Goal: Share content: Share content

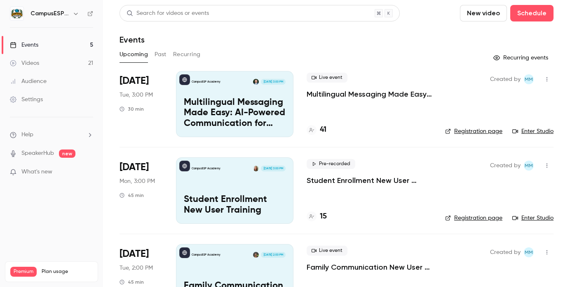
click at [227, 99] on p "Multilingual Messaging Made Easy: AI-Powered Communication for Spanish-Speaking…" at bounding box center [235, 113] width 102 height 32
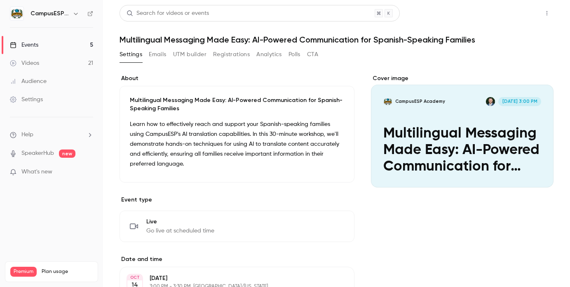
click at [515, 13] on button "Share" at bounding box center [517, 13] width 33 height 16
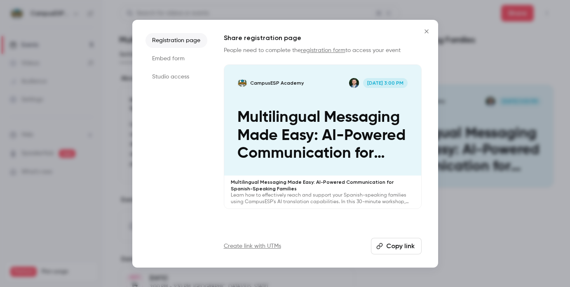
click at [402, 245] on button "Copy link" at bounding box center [396, 246] width 51 height 16
click at [425, 32] on icon "Close" at bounding box center [427, 31] width 4 height 4
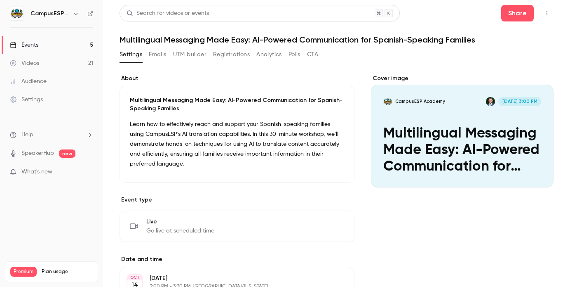
click at [155, 53] on button "Emails" at bounding box center [157, 54] width 17 height 13
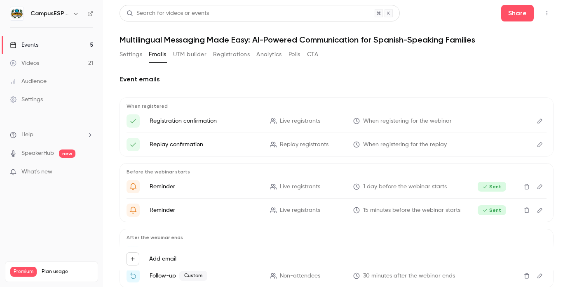
scroll to position [49, 0]
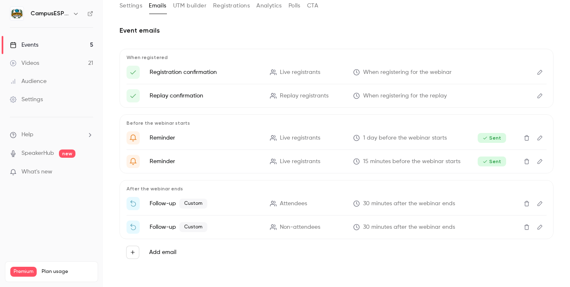
click at [541, 202] on icon "Edit" at bounding box center [540, 203] width 7 height 6
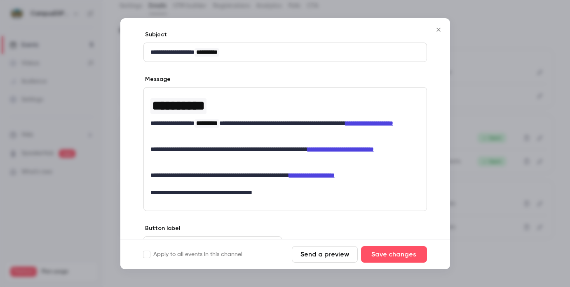
scroll to position [108, 0]
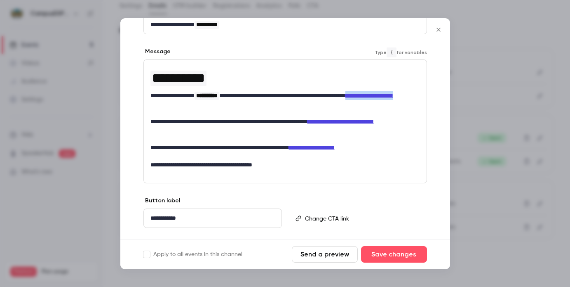
drag, startPoint x: 212, startPoint y: 104, endPoint x: 151, endPoint y: 102, distance: 60.6
click at [346, 98] on link "**********" at bounding box center [370, 95] width 48 height 6
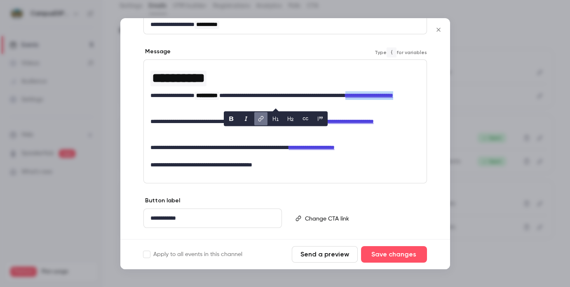
copy link "**********"
click at [438, 28] on icon "Close" at bounding box center [439, 29] width 10 height 7
